Goal: Task Accomplishment & Management: Manage account settings

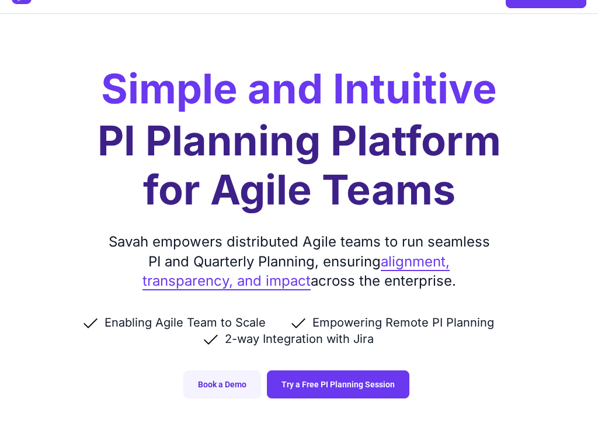
click at [377, 384] on link "Try a Free PI Planning Session" at bounding box center [338, 384] width 142 height 28
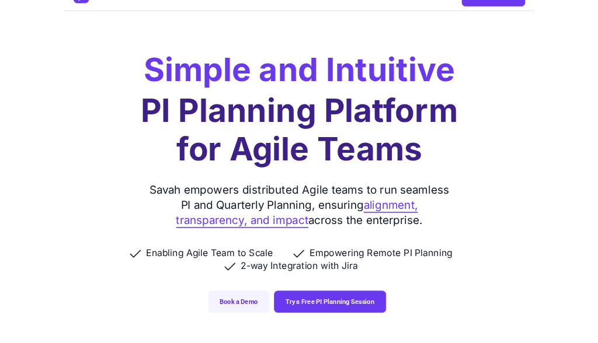
scroll to position [86, 0]
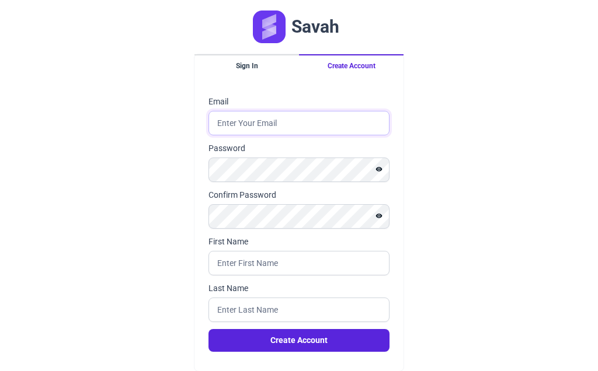
click at [339, 127] on input "Email" at bounding box center [298, 123] width 181 height 25
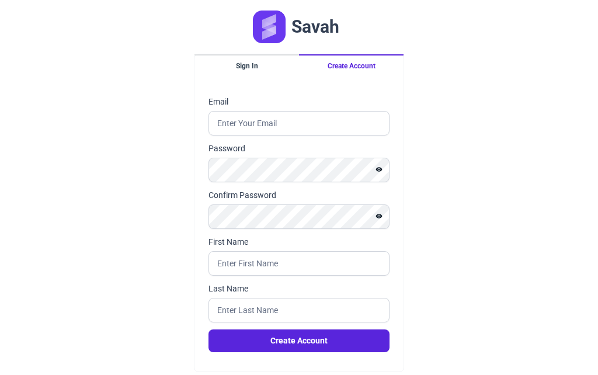
type input "[EMAIL_ADDRESS][DOMAIN_NAME]"
type input "[PERSON_NAME]"
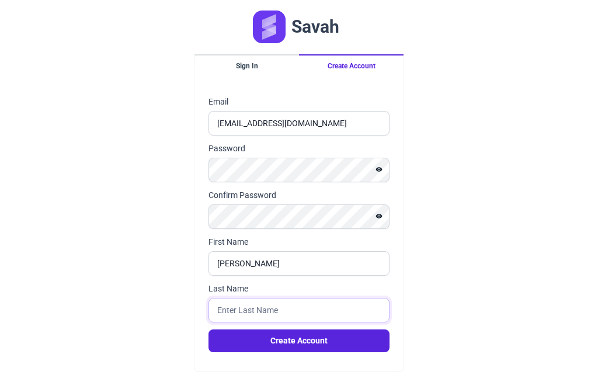
type input "Cabri"
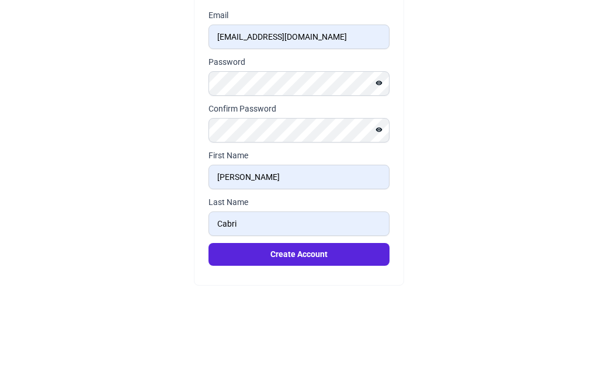
click at [380, 167] on icon "Show password" at bounding box center [379, 169] width 6 height 5
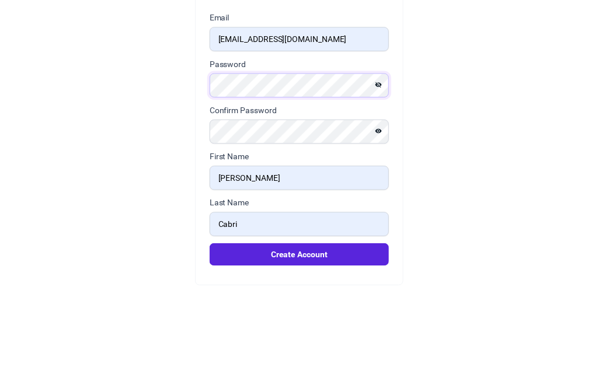
scroll to position [26, 0]
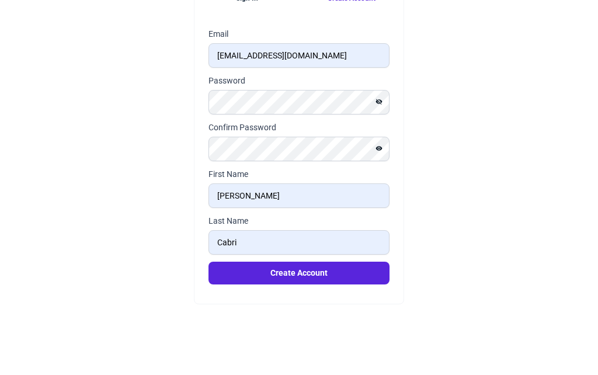
click at [439, 64] on div "Savah Sign In Create Account Email chicoacxw@gmail.com Password Confirm Passwor…" at bounding box center [299, 174] width 598 height 401
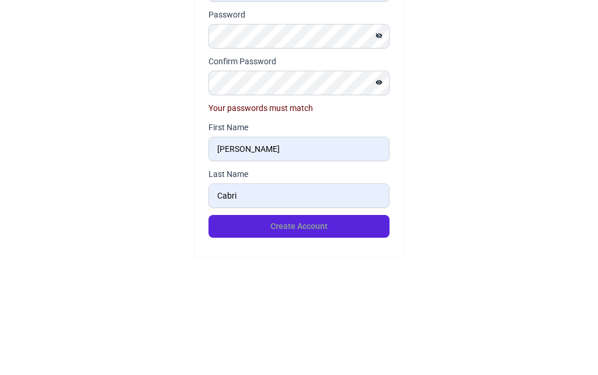
click at [383, 183] on button "Show password" at bounding box center [378, 190] width 21 height 14
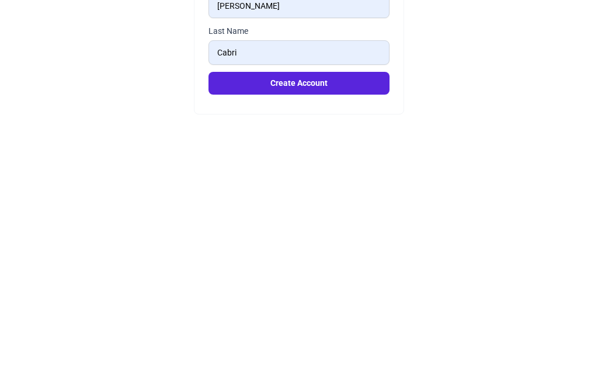
click at [358, 303] on button "Create Account" at bounding box center [298, 314] width 181 height 23
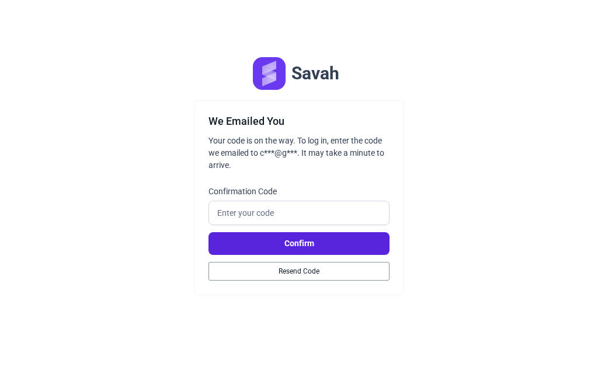
scroll to position [0, 0]
click at [321, 214] on input "Confirmation Code" at bounding box center [298, 213] width 181 height 25
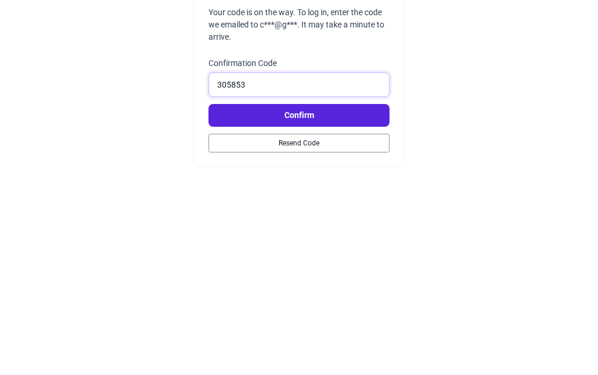
type input "305853"
click at [326, 234] on button "Confirm" at bounding box center [298, 245] width 181 height 23
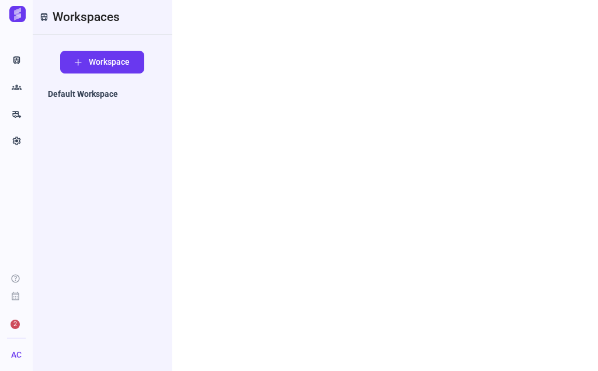
click at [85, 64] on button "Workspace" at bounding box center [102, 62] width 84 height 23
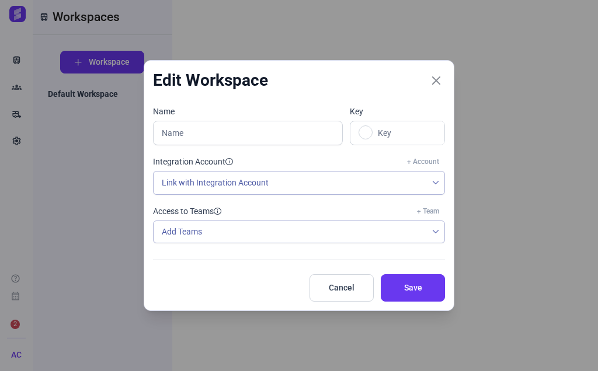
click at [417, 285] on span "Save" at bounding box center [412, 288] width 35 height 12
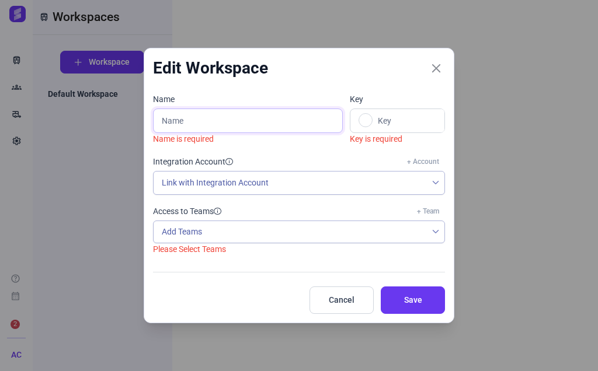
click at [291, 126] on input "text" at bounding box center [248, 121] width 190 height 25
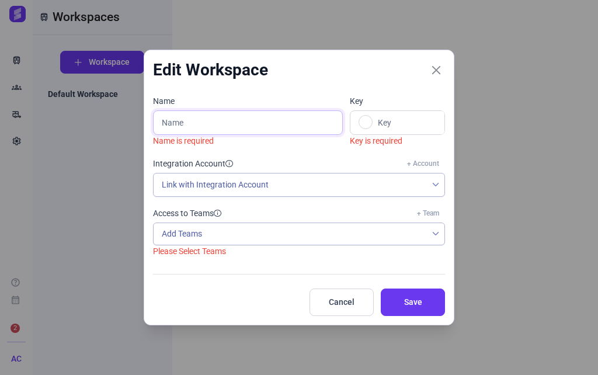
type input "E"
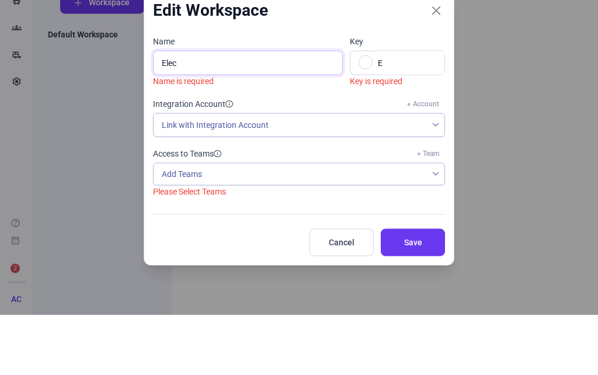
type input "Elec"
click at [360, 115] on link at bounding box center [365, 122] width 14 height 14
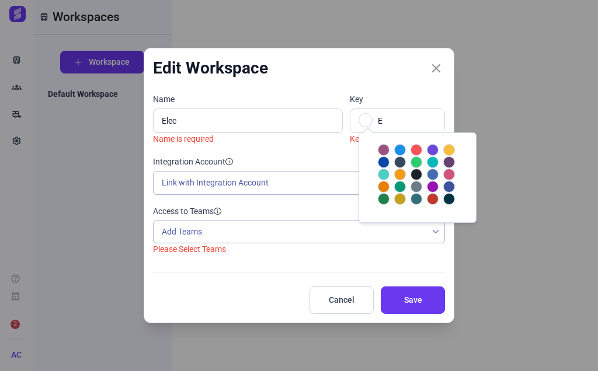
click at [422, 174] on div at bounding box center [416, 175] width 12 height 12
click at [407, 264] on div "Access to Teams + Team Add Teams Please Select Teams" at bounding box center [295, 236] width 299 height 61
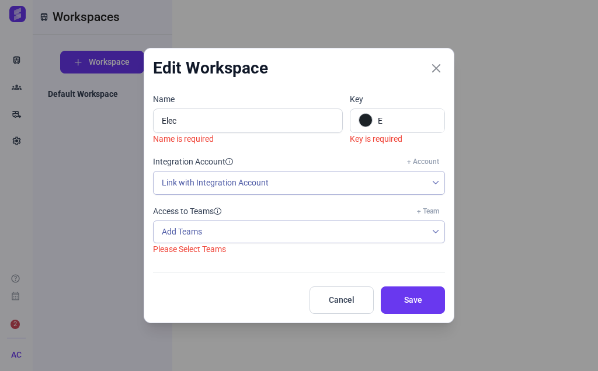
click at [423, 242] on div "Add Teams" at bounding box center [290, 232] width 273 height 22
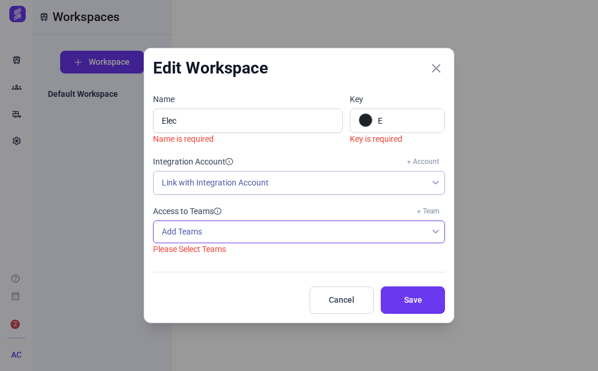
scroll to position [10, 46]
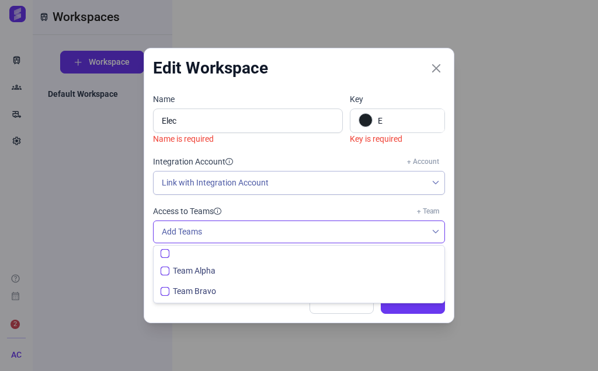
checkbox input "false"
click at [212, 271] on span "Team Alpha" at bounding box center [194, 271] width 43 height 12
checkbox input "false"
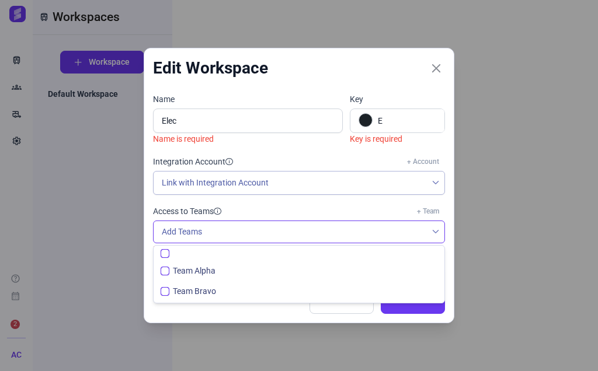
checkbox input "true"
checkbox input "false"
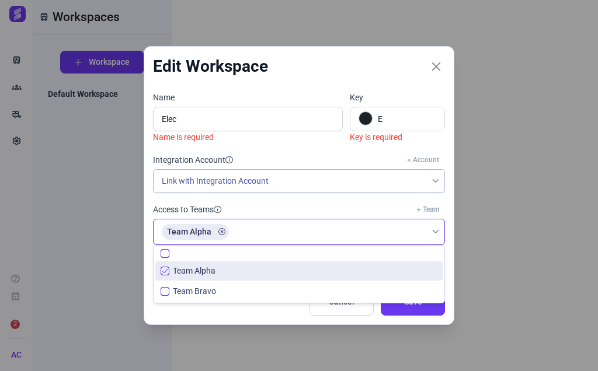
click at [410, 316] on button "Save" at bounding box center [413, 301] width 64 height 27
checkbox input "false"
checkbox input "true"
checkbox input "false"
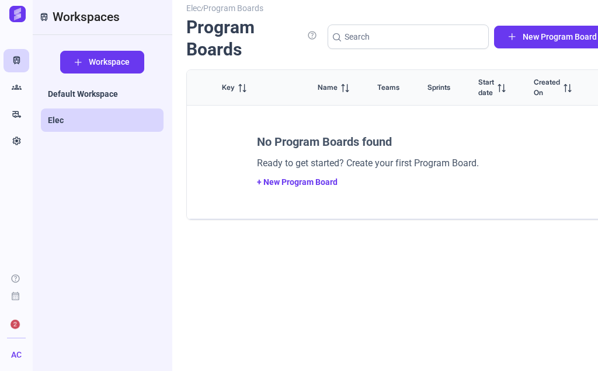
click at [313, 180] on link "+ New Program Board" at bounding box center [297, 181] width 81 height 9
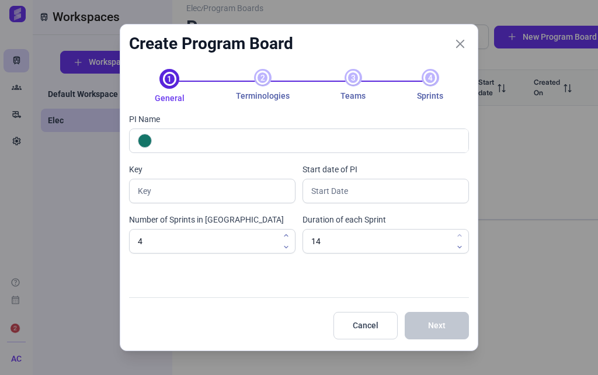
click at [524, 128] on div "Create Program Board 1 General 2 Terminologies 3 Teams 4 Sprints PI Name Key St…" at bounding box center [299, 187] width 598 height 375
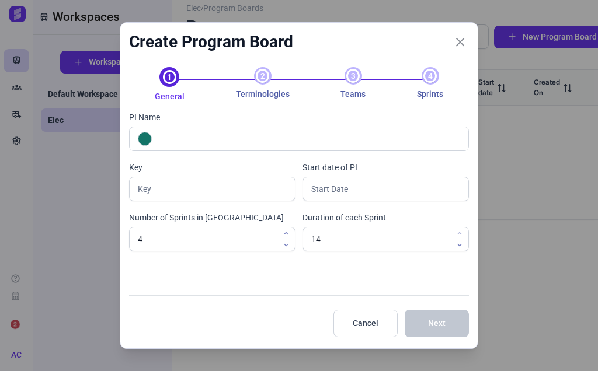
click at [468, 38] on button "Close" at bounding box center [460, 42] width 18 height 18
click at [461, 46] on icon "Close" at bounding box center [460, 42] width 11 height 11
